Goal: Task Accomplishment & Management: Manage account settings

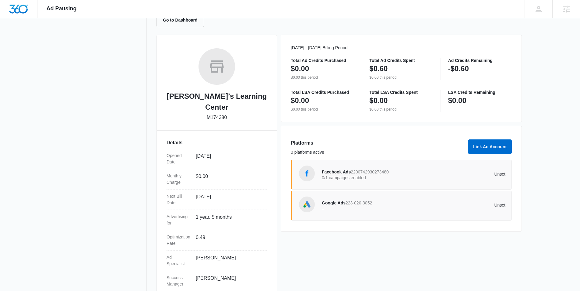
scroll to position [75, 0]
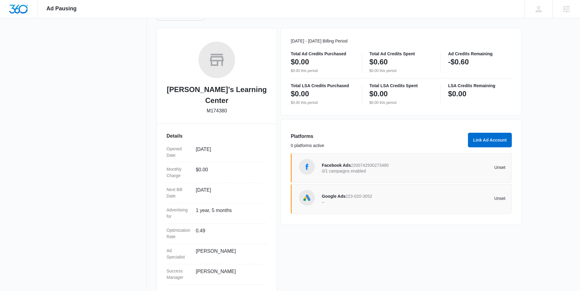
click at [368, 165] on span "2200742930273480" at bounding box center [369, 165] width 38 height 5
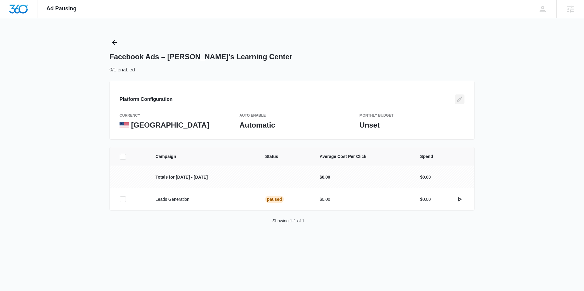
click at [460, 100] on icon "Edit" at bounding box center [459, 99] width 7 height 7
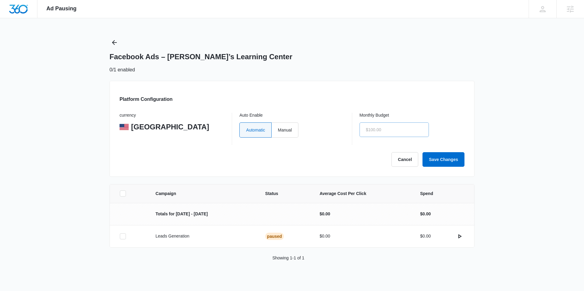
drag, startPoint x: 287, startPoint y: 129, endPoint x: 360, endPoint y: 129, distance: 72.4
click at [287, 129] on label "Manual" at bounding box center [285, 130] width 27 height 15
click at [278, 130] on input "Manual" at bounding box center [278, 130] width 0 height 0
radio input "true"
click at [379, 129] on input "text" at bounding box center [394, 130] width 69 height 15
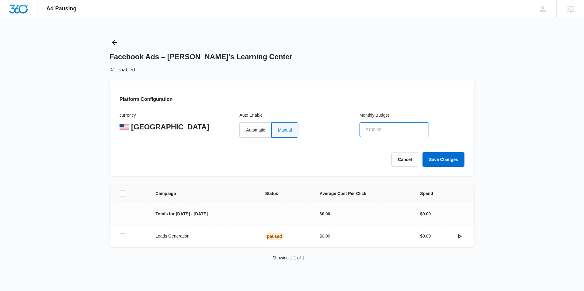
type input "$1.00"
click button "Save Changes" at bounding box center [444, 159] width 42 height 15
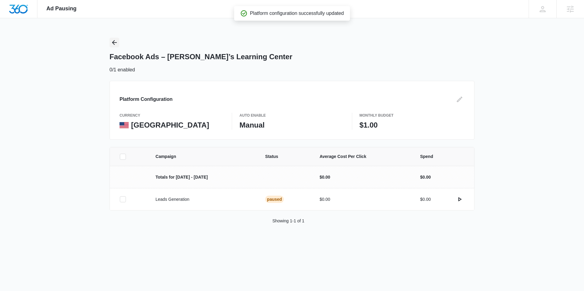
click at [115, 41] on icon "Back" at bounding box center [114, 42] width 7 height 7
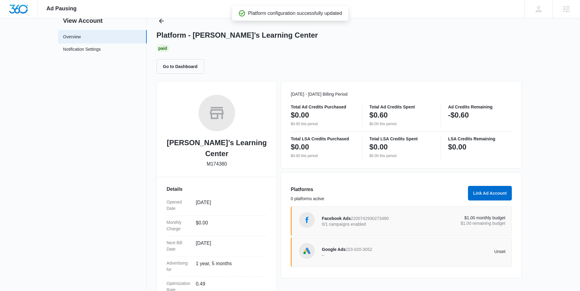
scroll to position [75, 0]
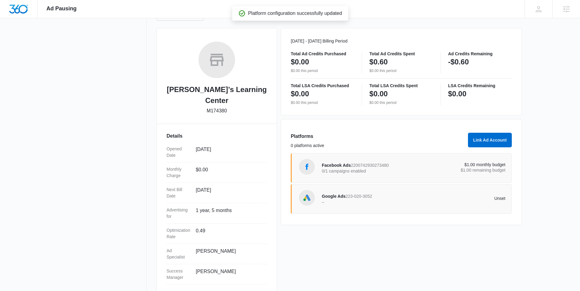
click at [372, 196] on span "223-020-3052" at bounding box center [358, 196] width 26 height 5
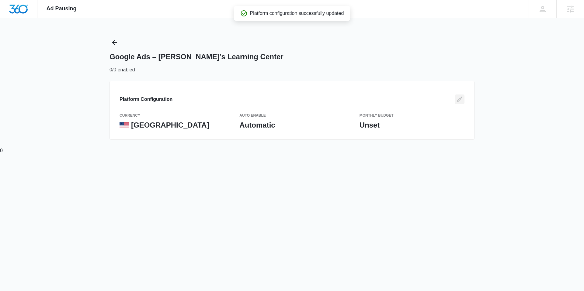
click at [459, 100] on icon "Edit" at bounding box center [459, 99] width 5 height 5
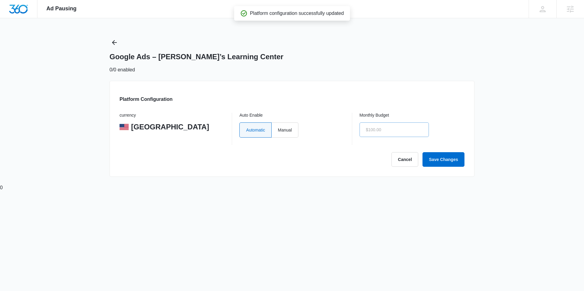
click at [291, 129] on label "Manual" at bounding box center [285, 130] width 27 height 15
click at [278, 130] on input "Manual" at bounding box center [278, 130] width 0 height 0
click at [388, 129] on input "text" at bounding box center [394, 130] width 69 height 15
click button "Save Changes" at bounding box center [444, 159] width 42 height 15
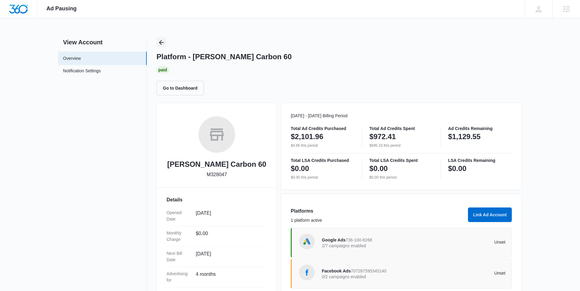
click at [160, 42] on icon "Back" at bounding box center [161, 42] width 5 height 5
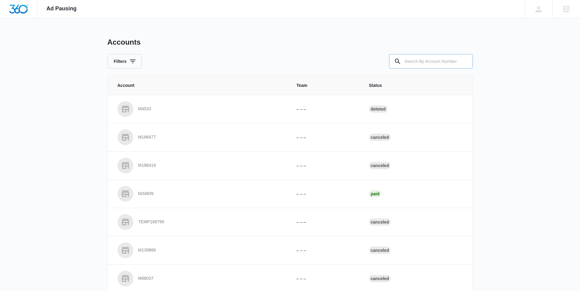
click at [430, 60] on input "text" at bounding box center [431, 61] width 84 height 15
type input "M10595"
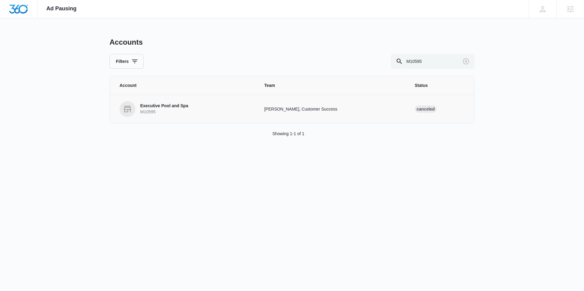
click at [168, 105] on p "Executive Pool and Spa" at bounding box center [164, 106] width 48 height 6
